Goal: Information Seeking & Learning: Learn about a topic

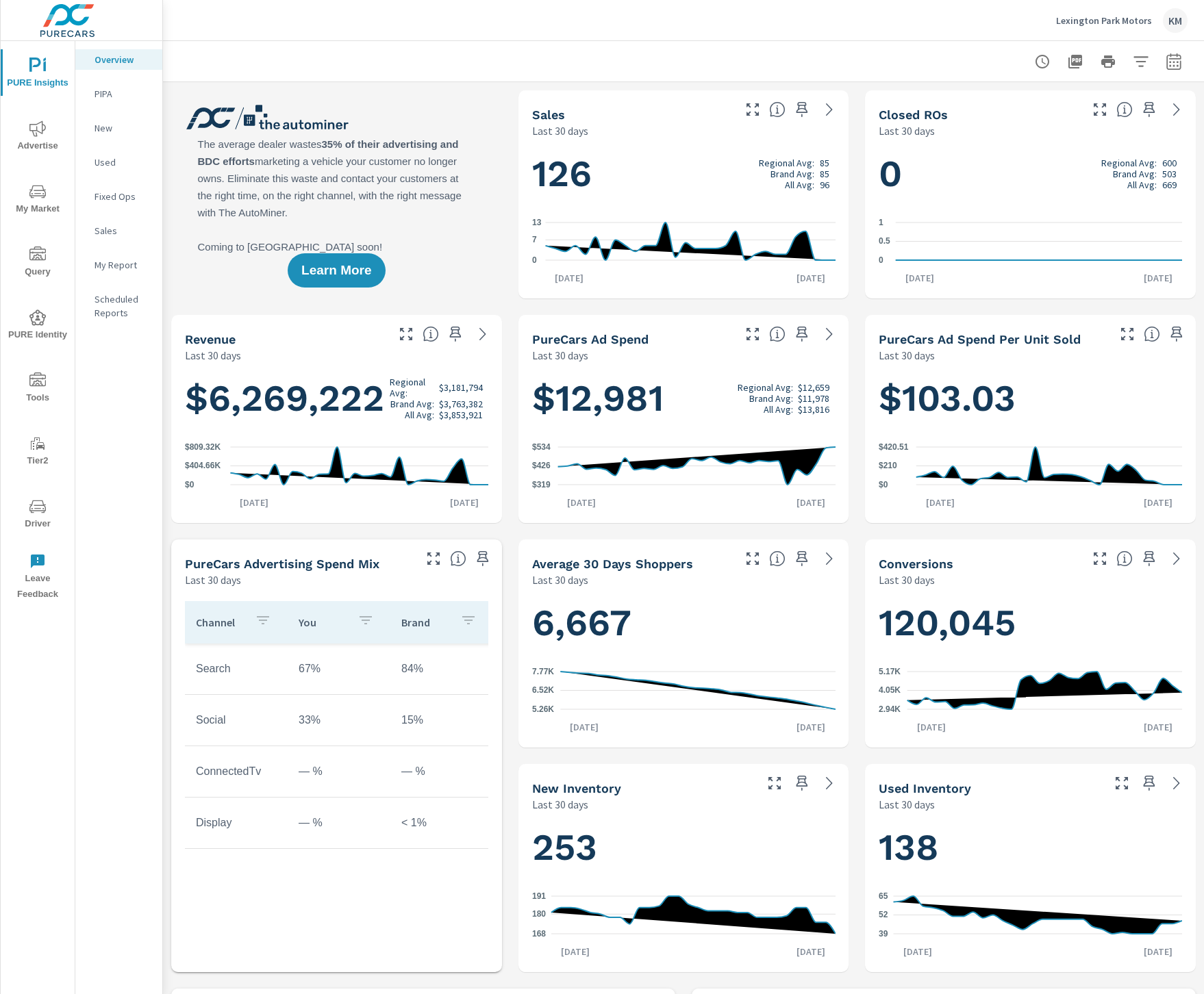
scroll to position [1, 0]
click at [34, 186] on icon "nav menu" at bounding box center [38, 192] width 17 height 17
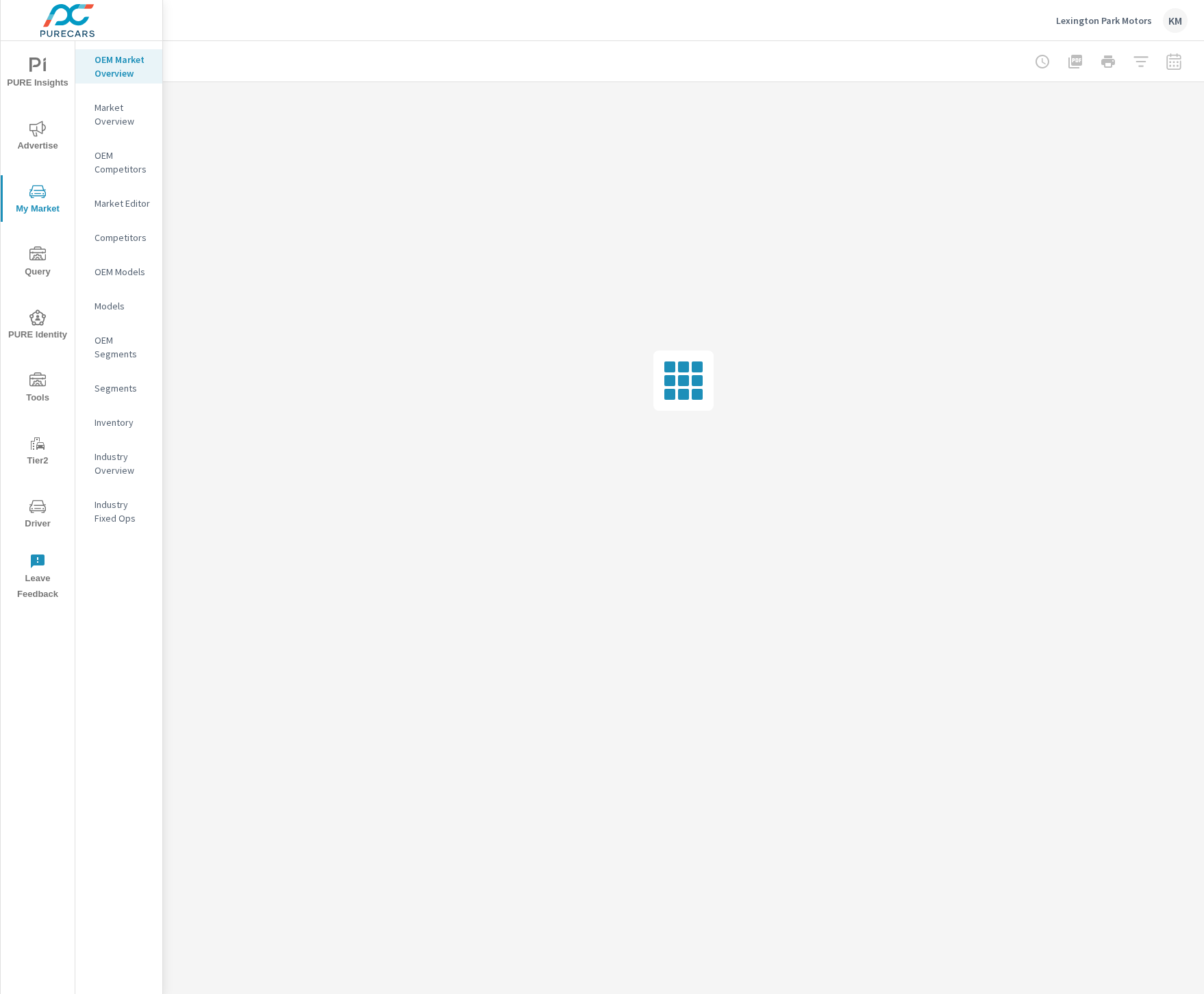
click at [328, 24] on div "Lexington Park Motors KM" at bounding box center [683, 20] width 1009 height 41
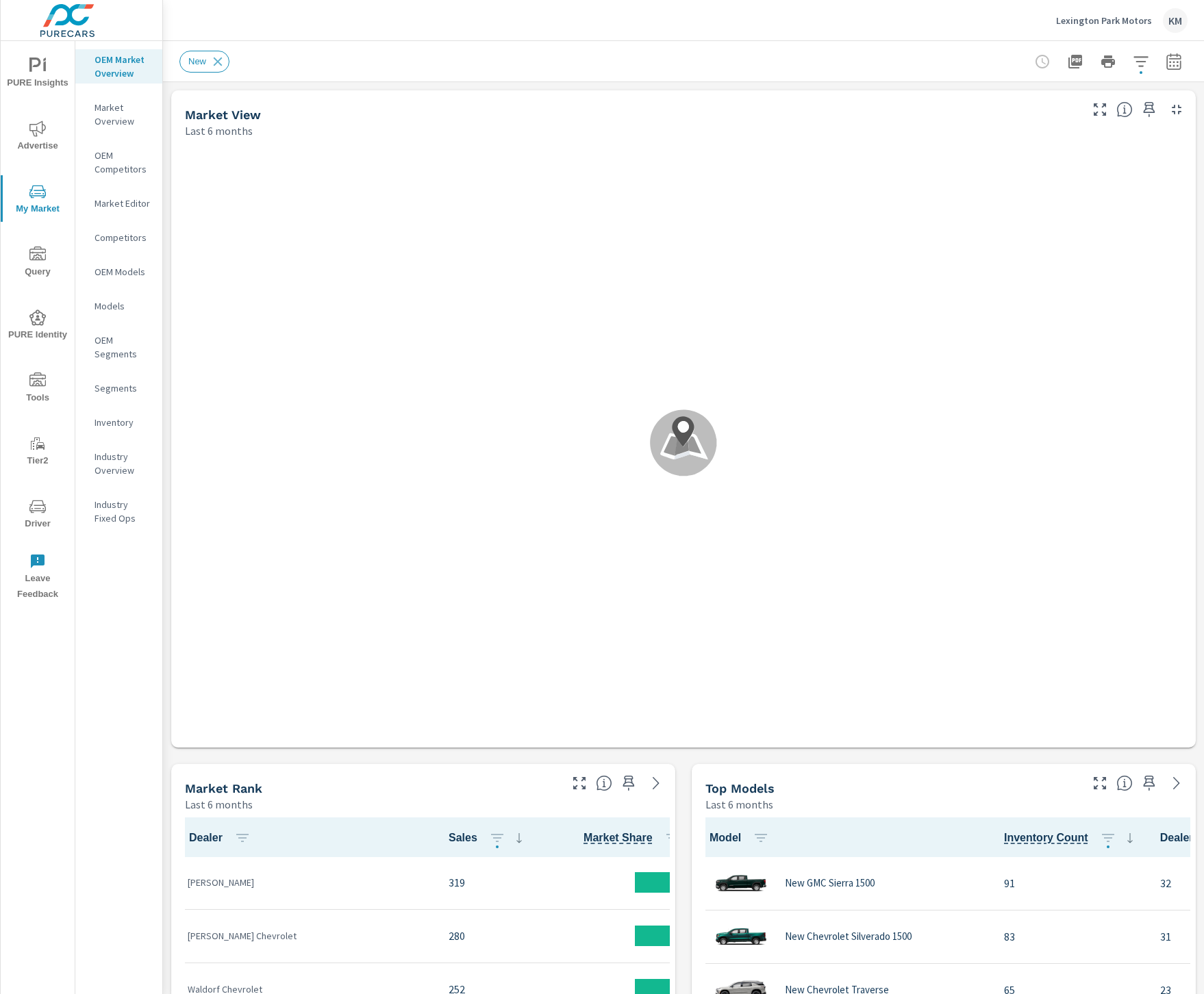
scroll to position [1, 0]
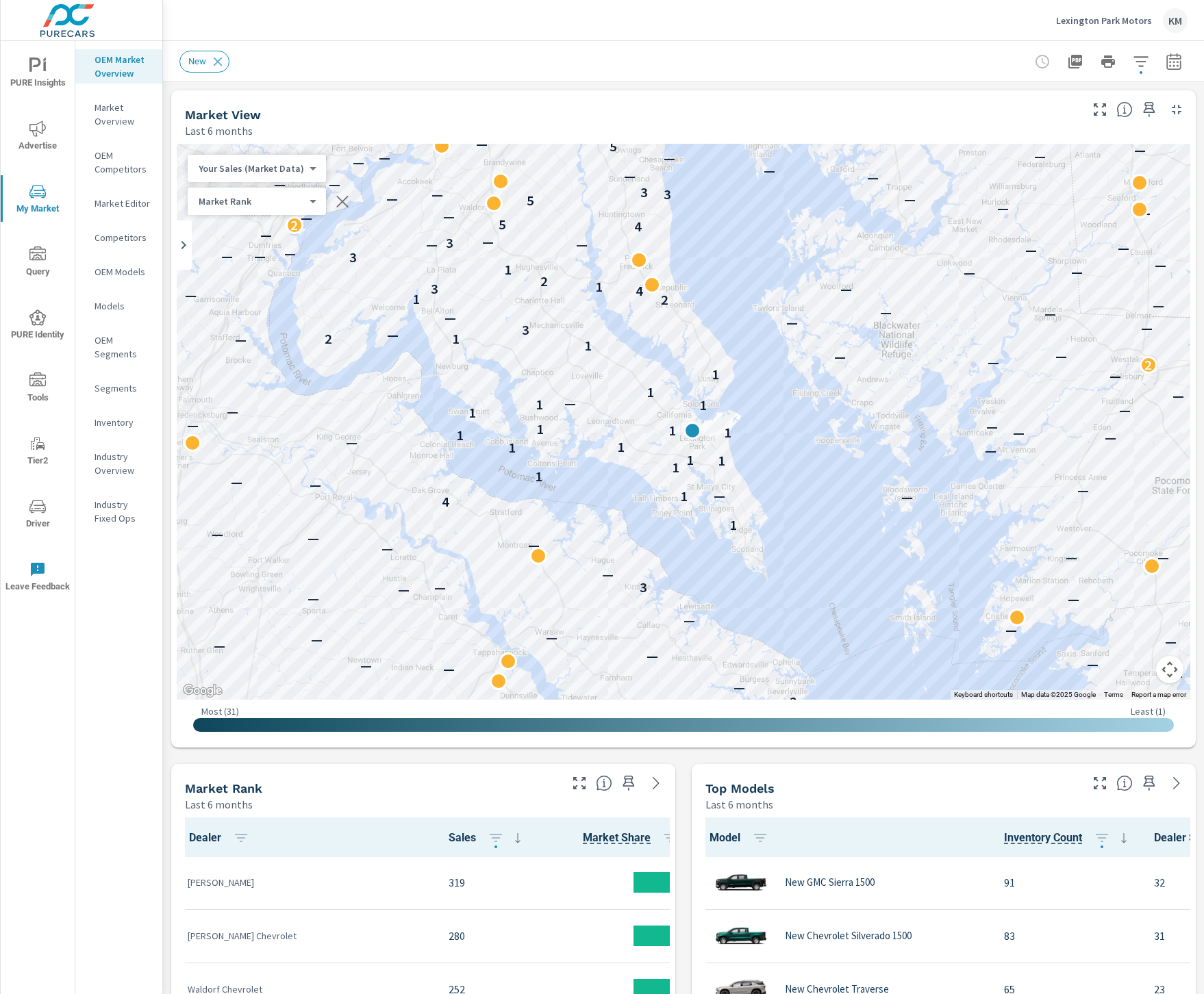
click at [454, 102] on div "Market View Last 6 months" at bounding box center [627, 114] width 913 height 49
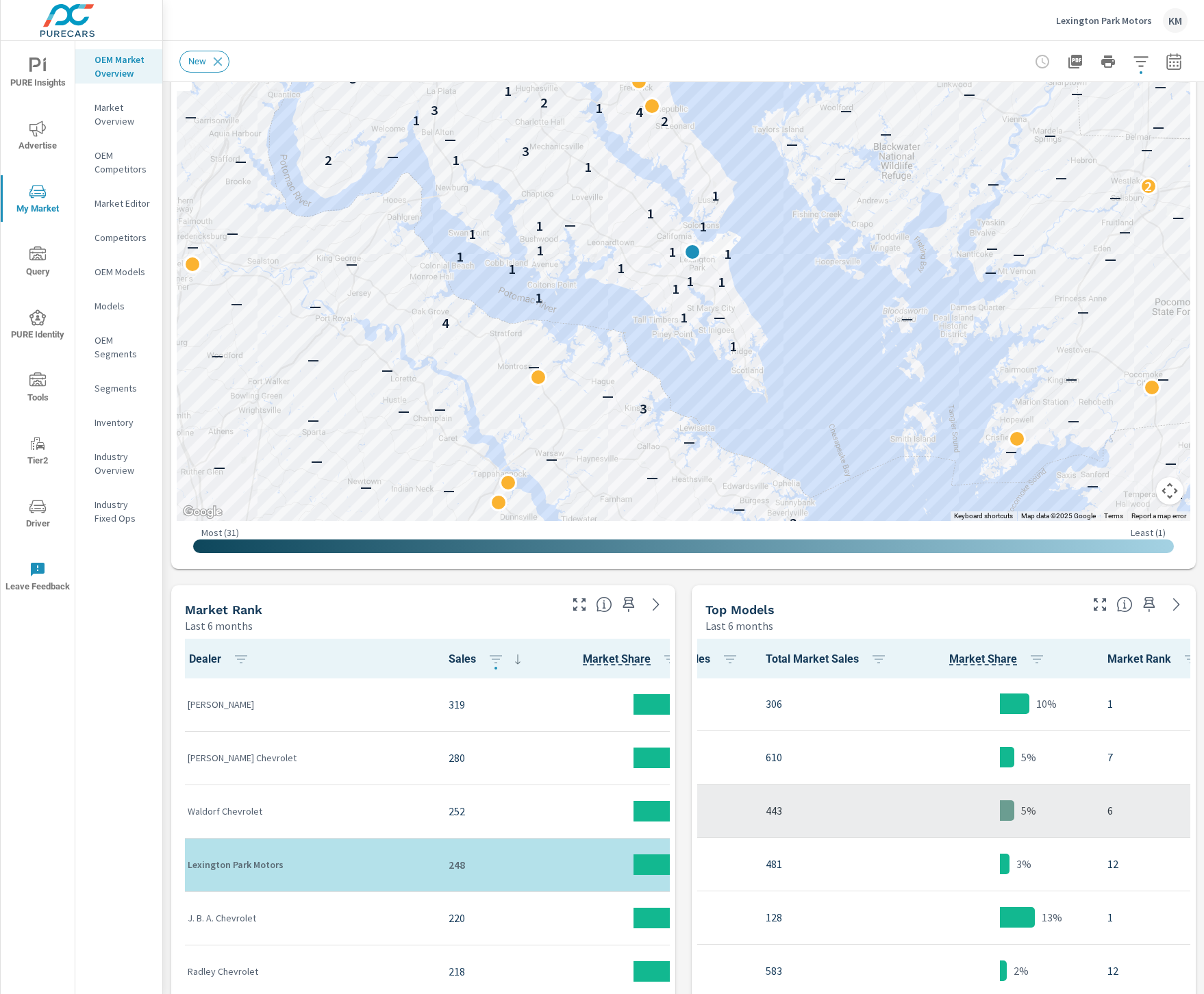
scroll to position [1, 498]
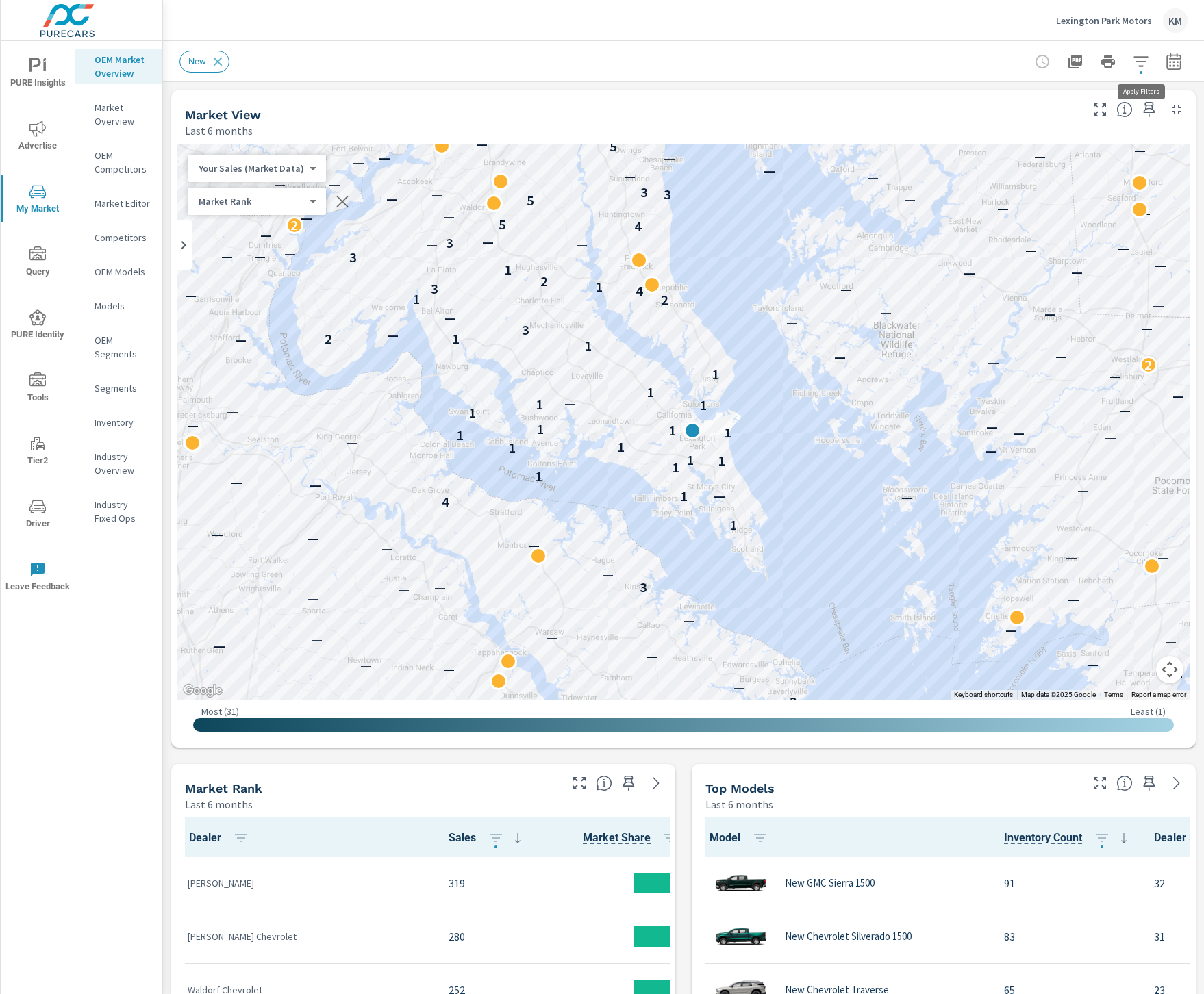
click at [1142, 62] on icon "button" at bounding box center [1141, 62] width 17 height 17
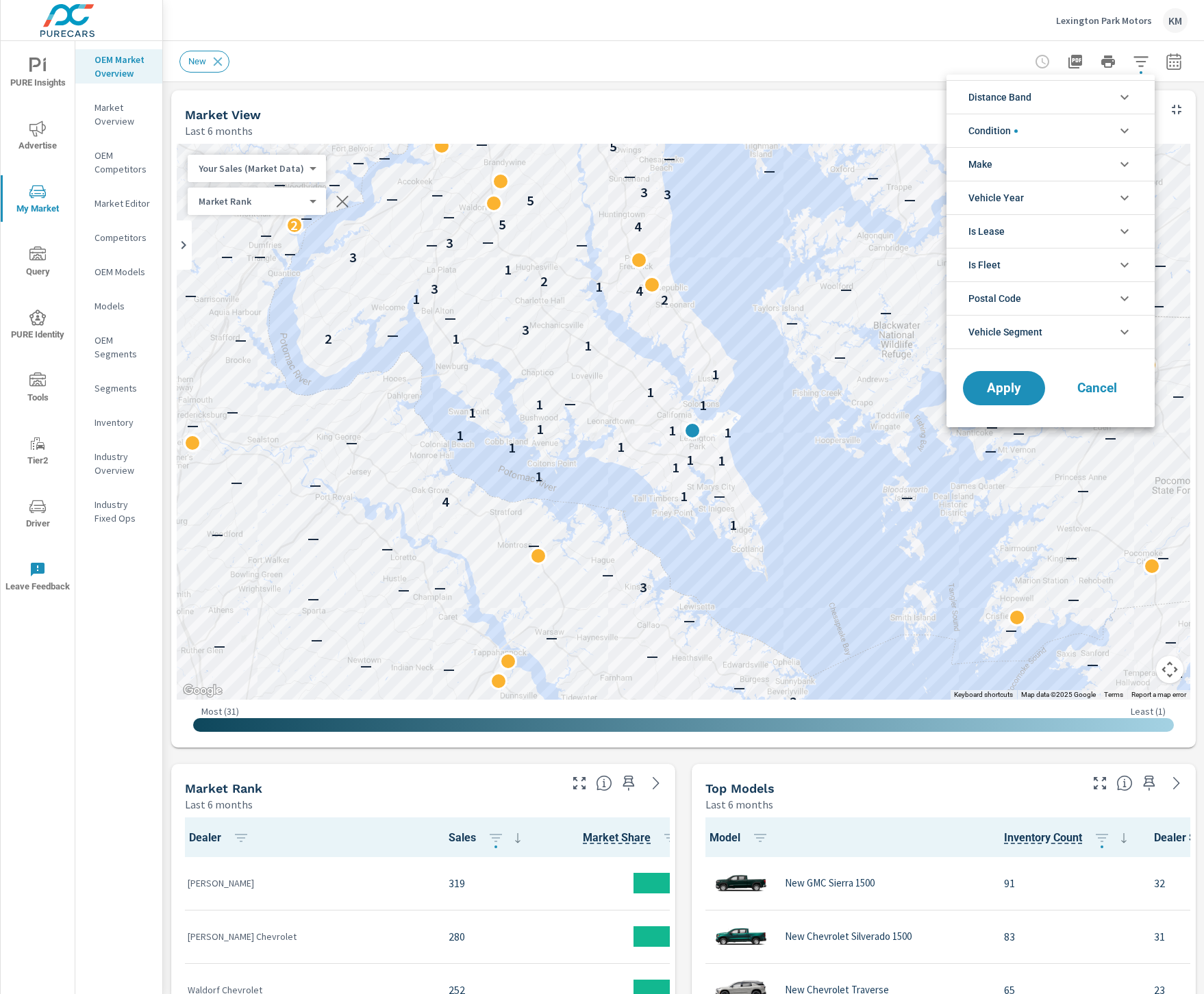
click at [1035, 101] on li "Distance Band" at bounding box center [1050, 97] width 208 height 34
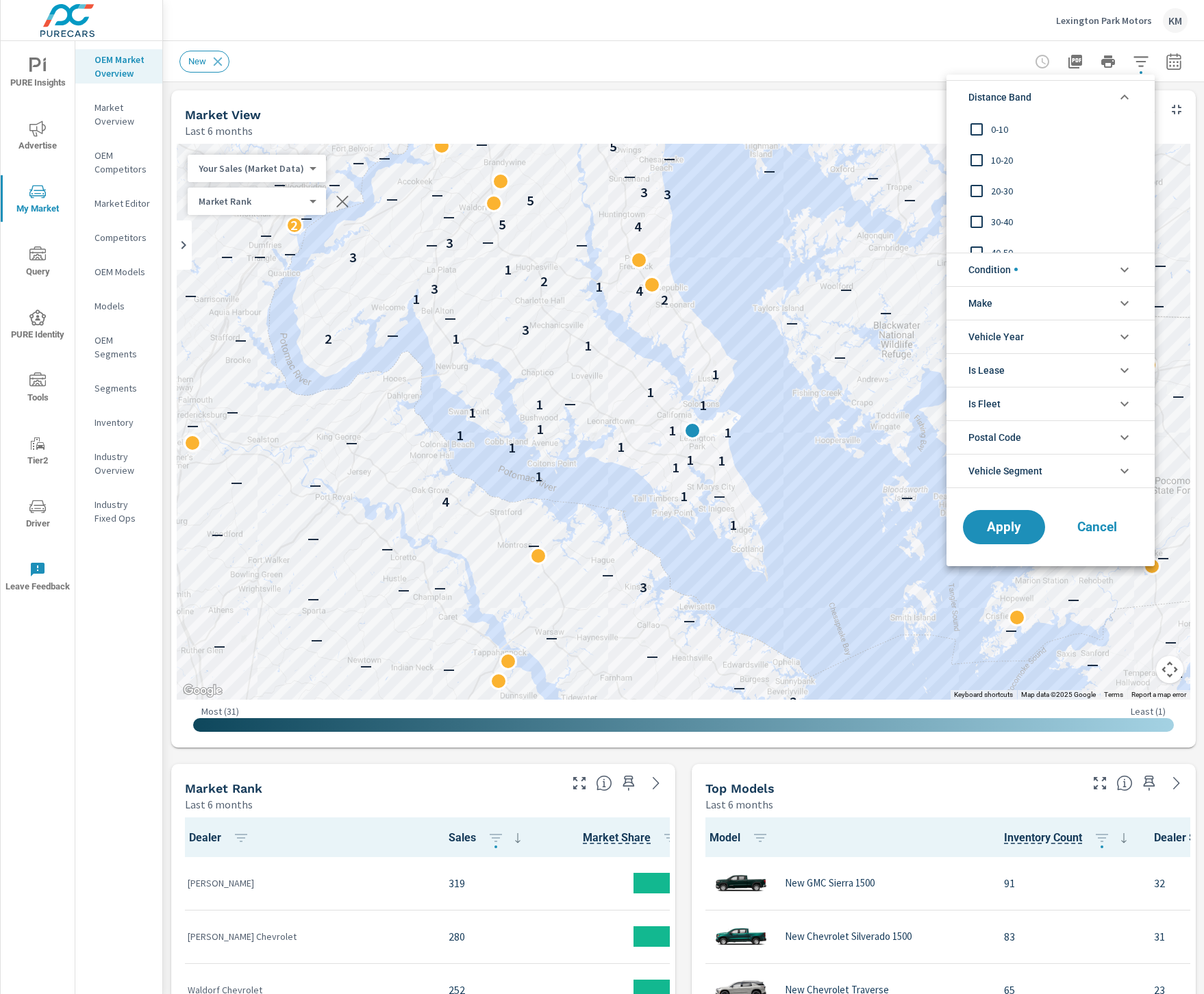
click at [993, 134] on span "0-10" at bounding box center [1066, 130] width 150 height 17
click at [1005, 156] on span "10-20" at bounding box center [1066, 160] width 150 height 17
click at [986, 190] on input "filter options" at bounding box center [977, 191] width 29 height 29
click at [1016, 529] on span "Apply" at bounding box center [1004, 527] width 56 height 13
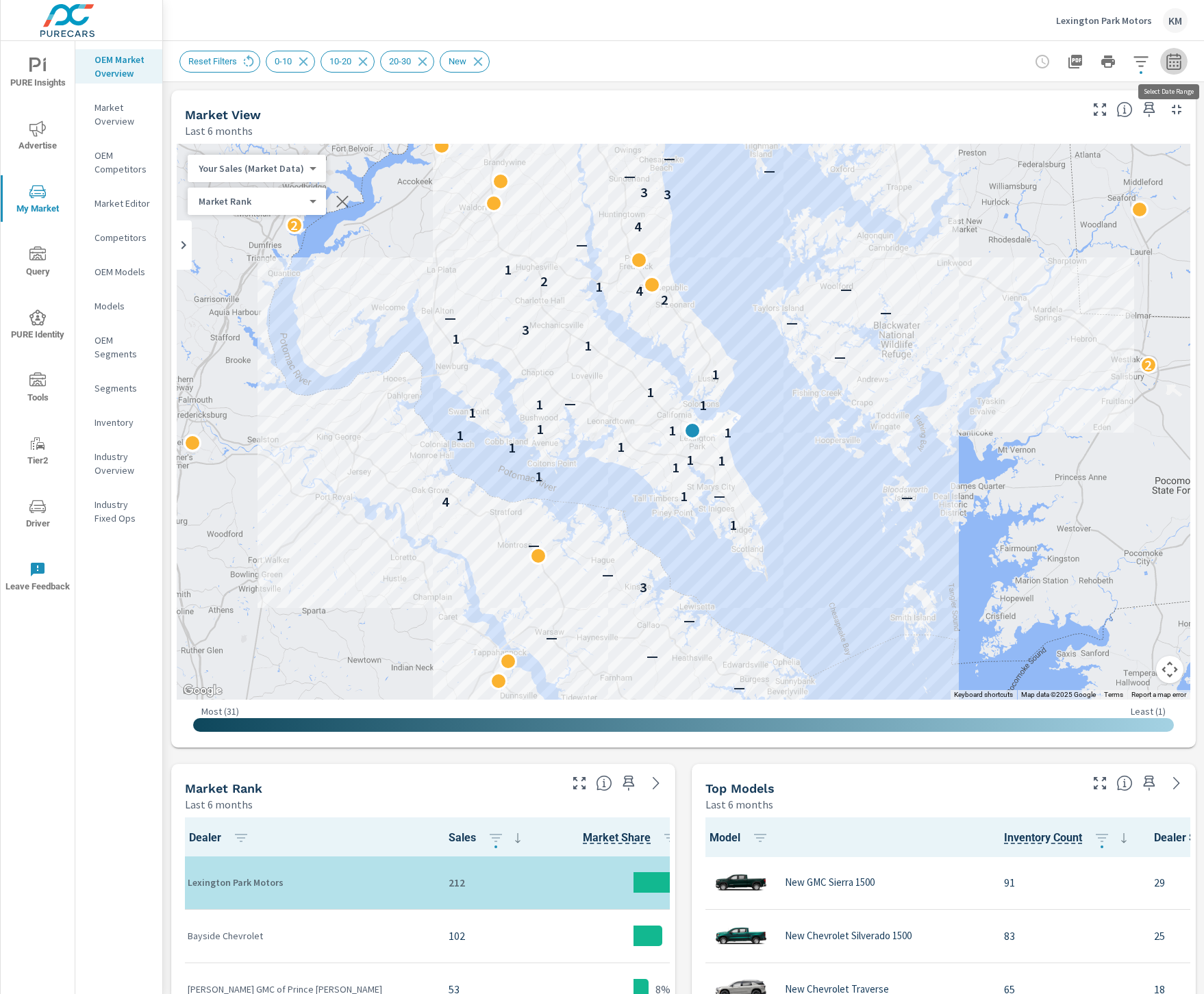
click at [1176, 60] on icon "button" at bounding box center [1174, 62] width 17 height 17
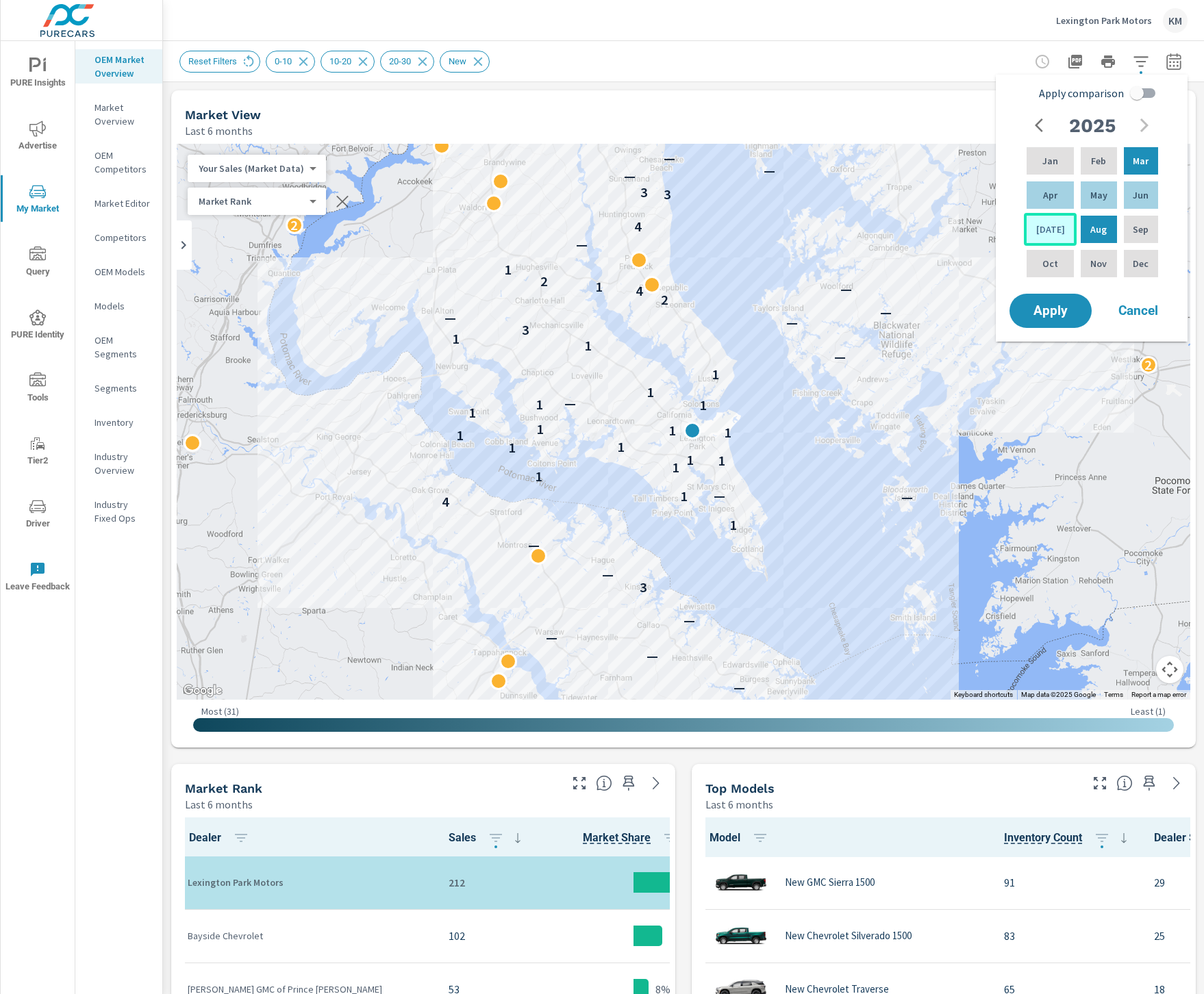
click at [1053, 221] on div "[DATE]" at bounding box center [1050, 229] width 53 height 33
click at [1102, 155] on div "Feb" at bounding box center [1098, 161] width 41 height 33
click at [1136, 89] on input "Apply comparison" at bounding box center [1138, 93] width 78 height 26
checkbox input "true"
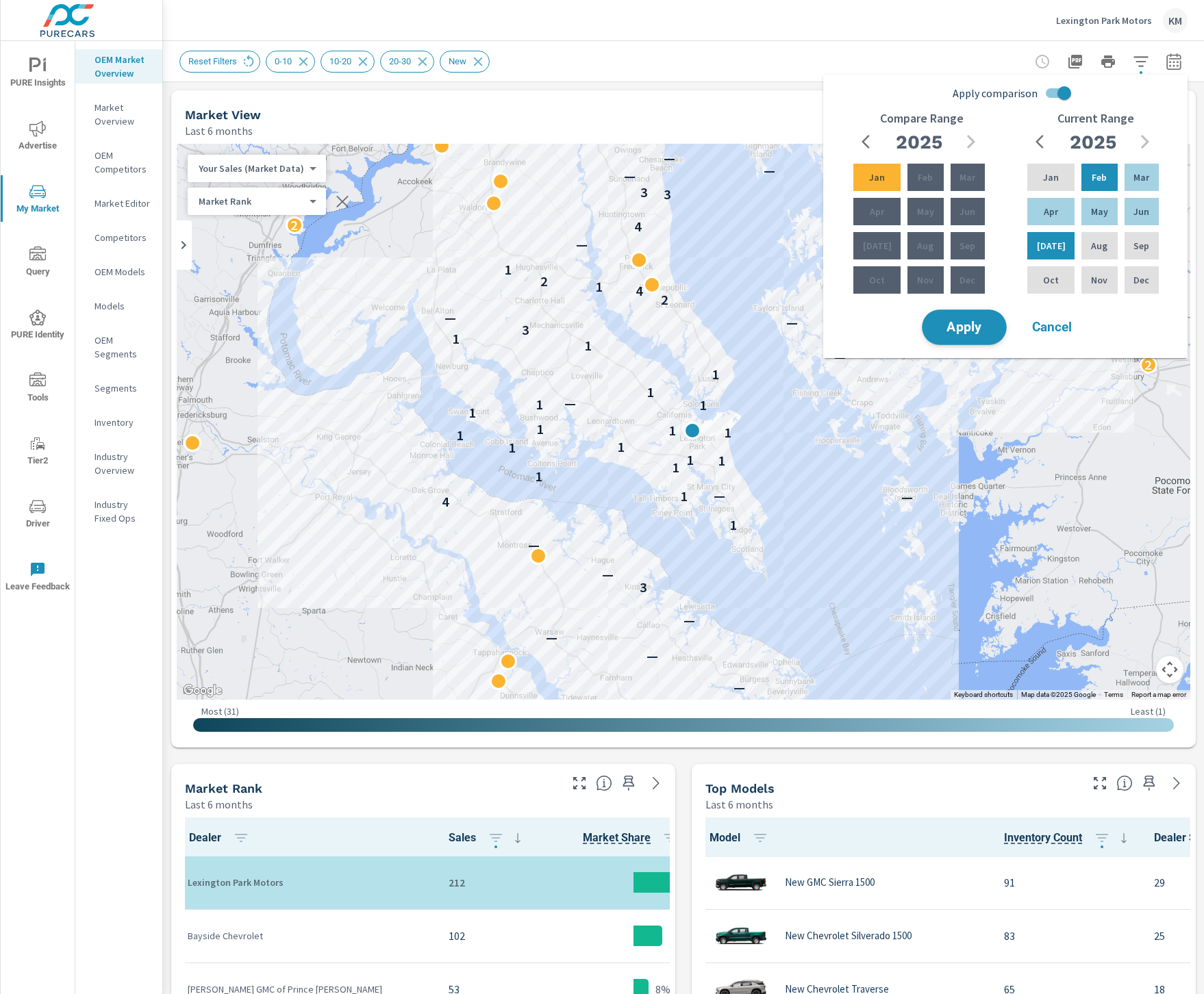
click at [961, 321] on span "Apply" at bounding box center [965, 328] width 56 height 13
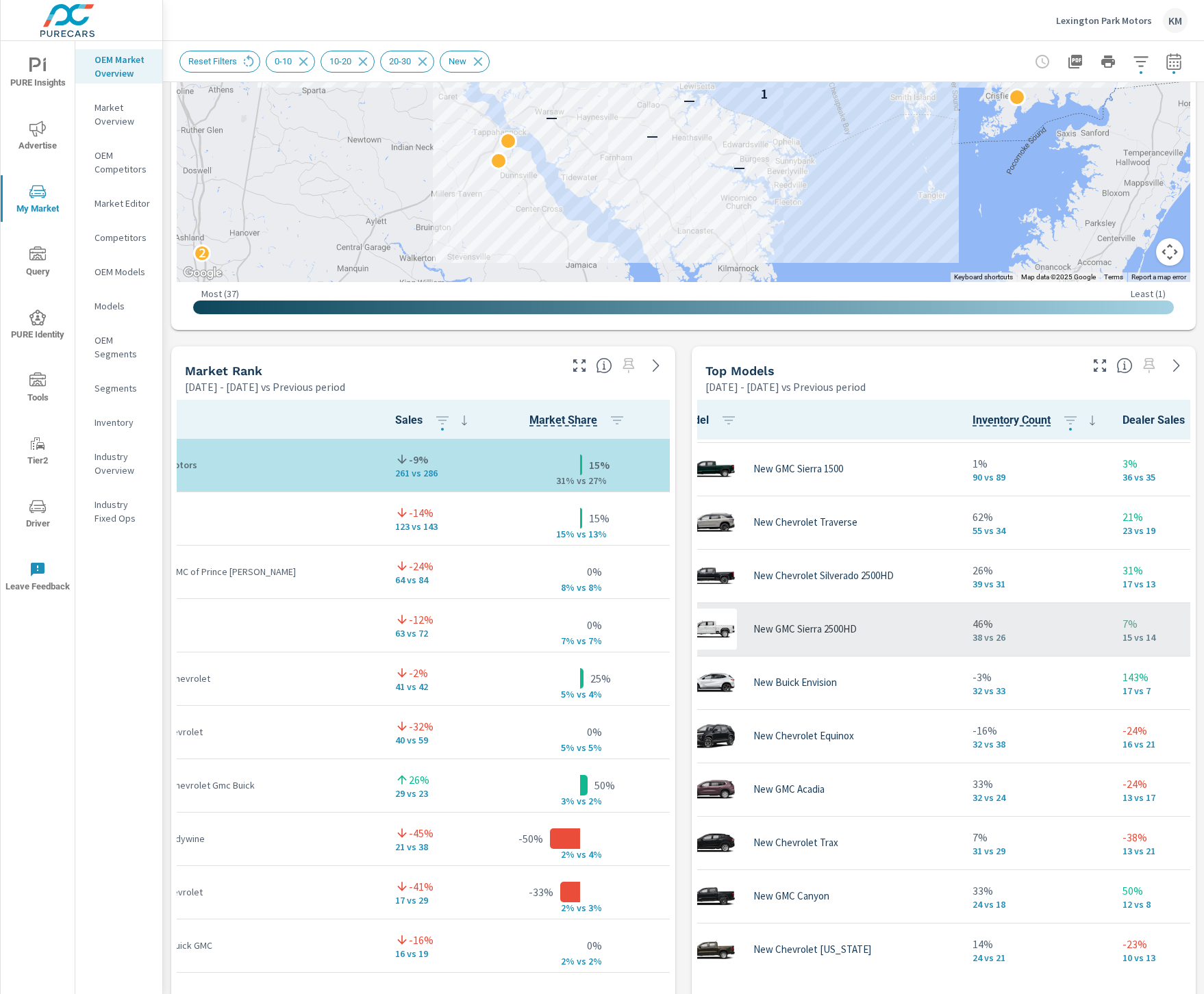
scroll to position [50, 0]
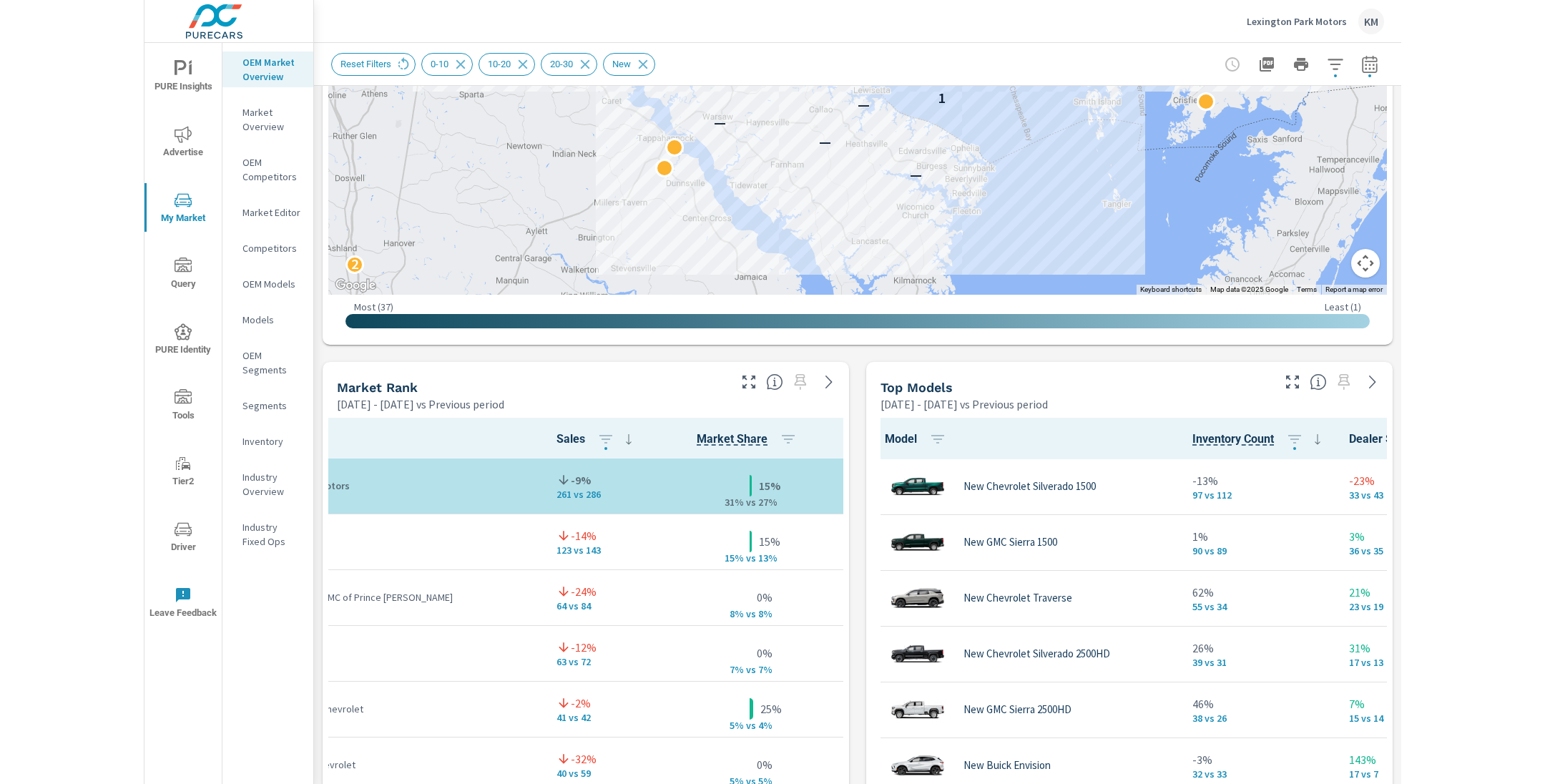
scroll to position [1, 0]
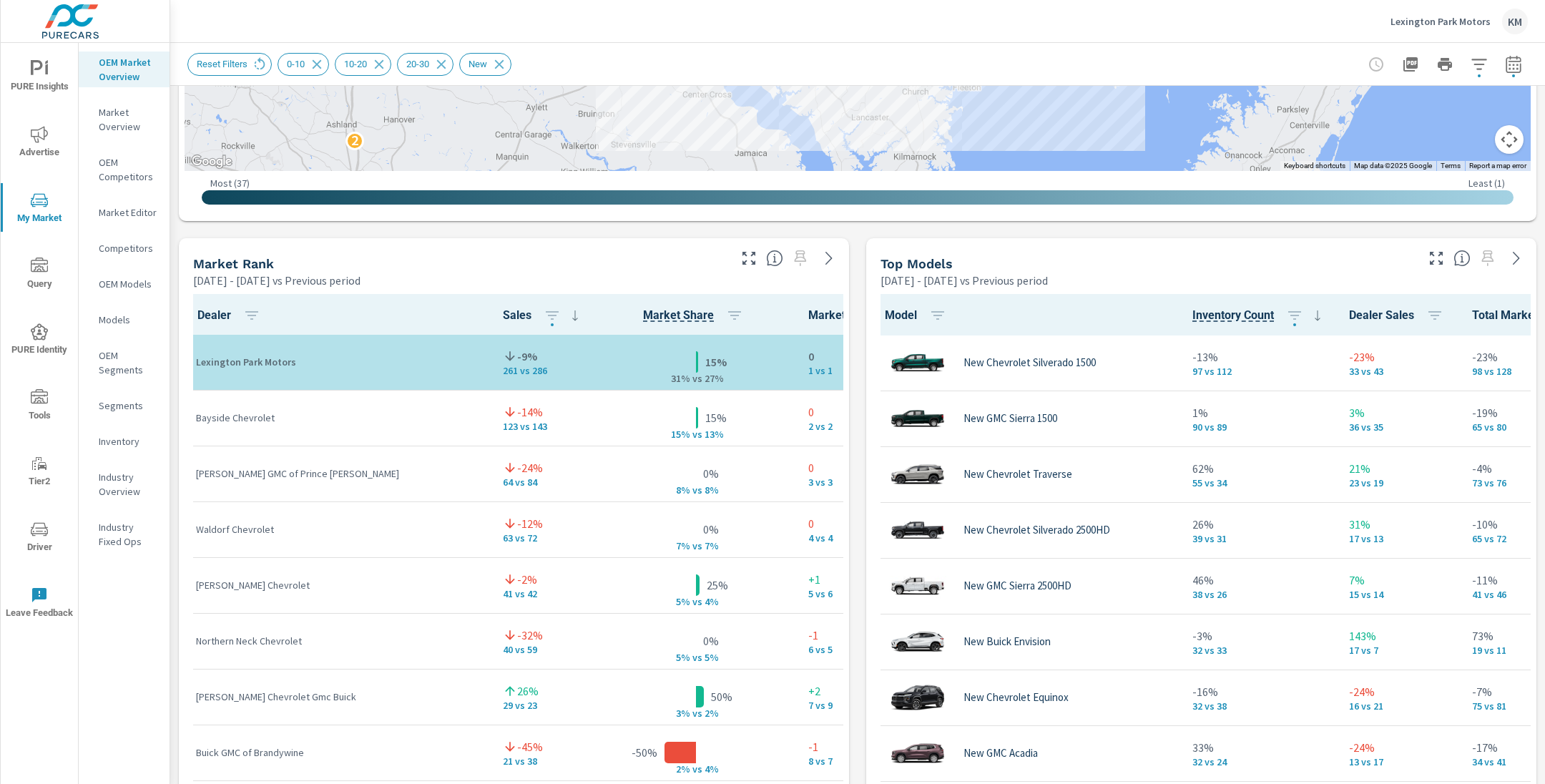
scroll to position [759, 0]
